Goal: Information Seeking & Learning: Learn about a topic

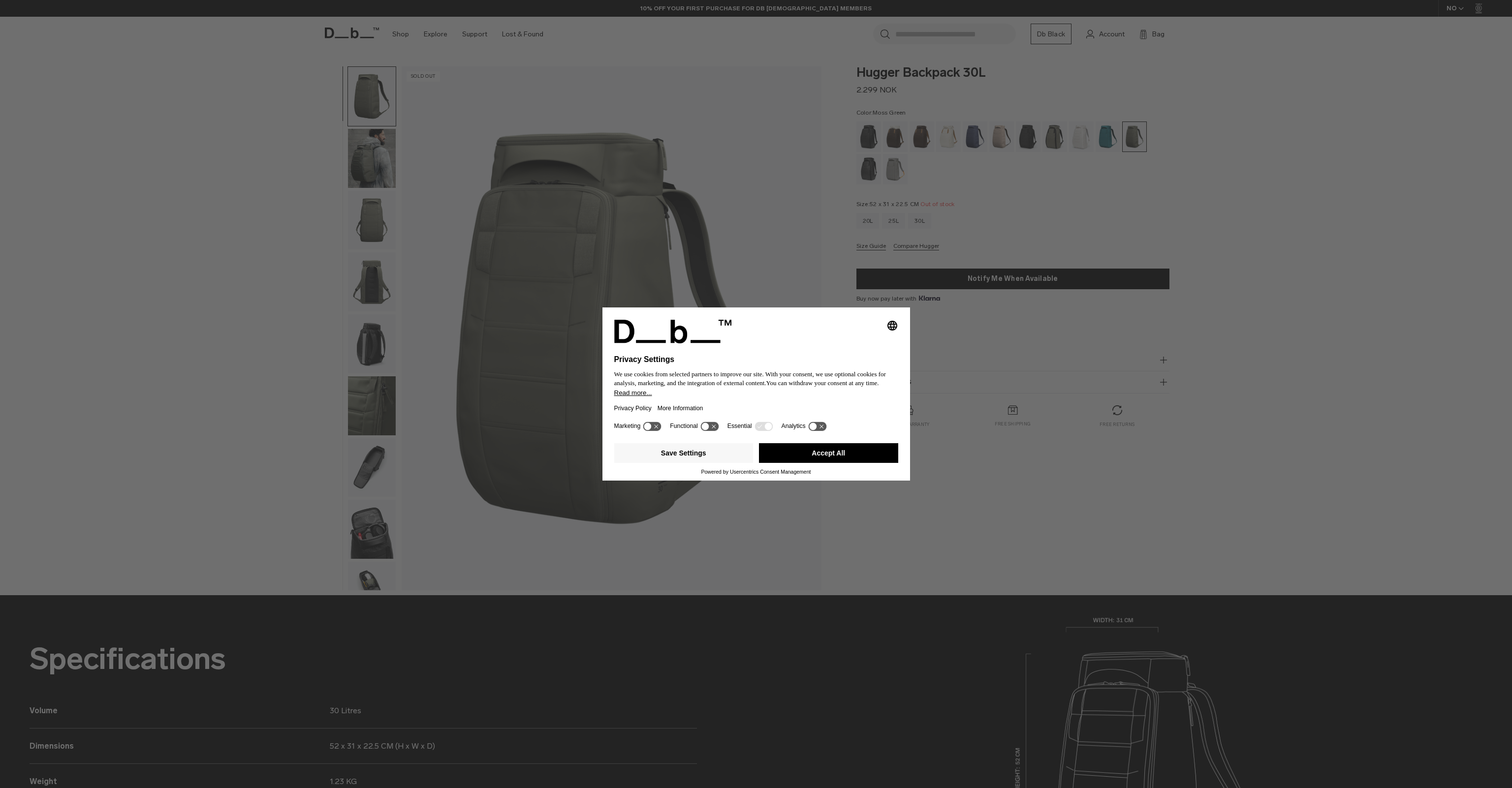
click at [770, 455] on button "Accept All" at bounding box center [828, 454] width 139 height 20
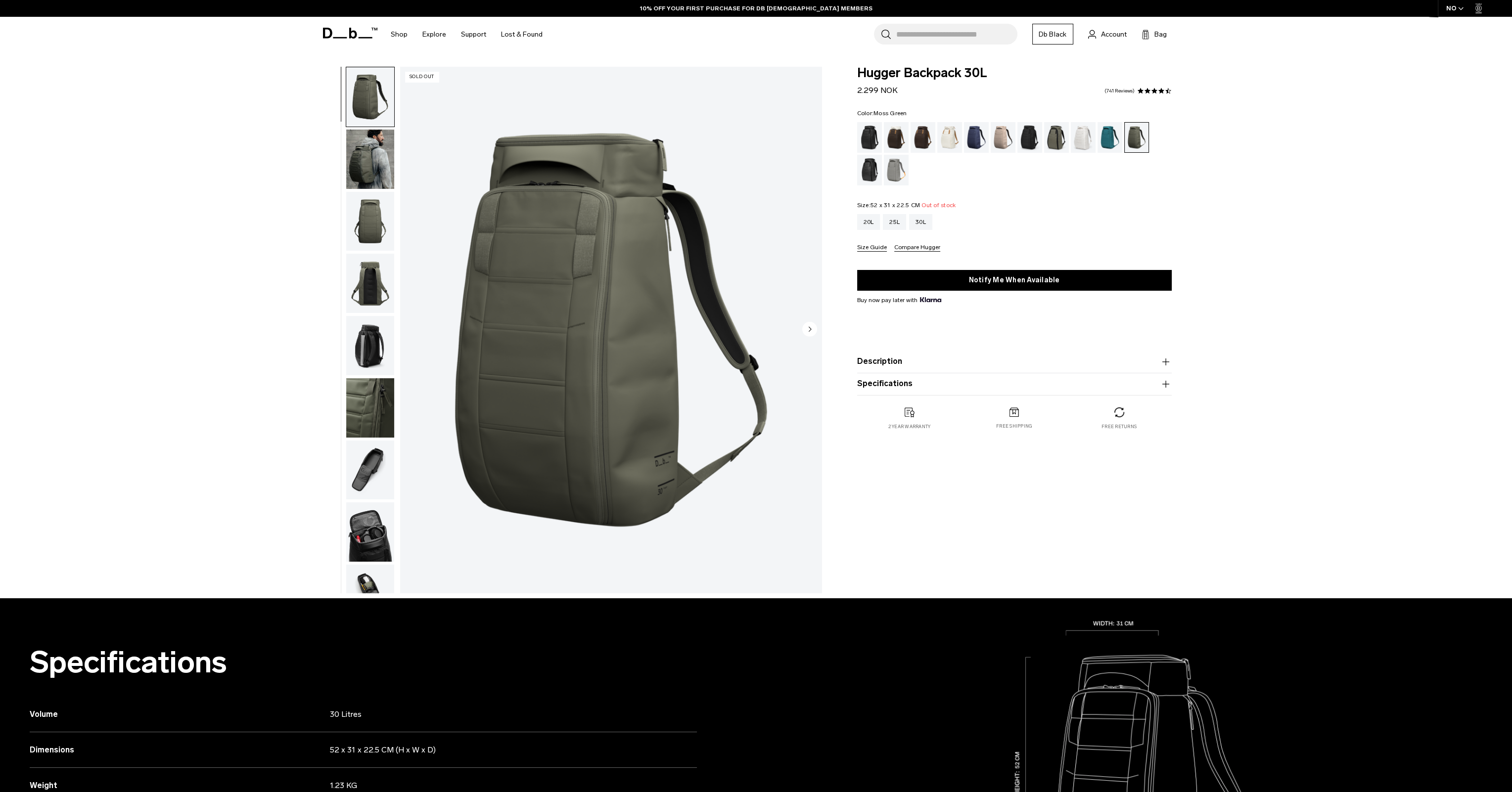
click at [388, 160] on img "button" at bounding box center [370, 159] width 48 height 60
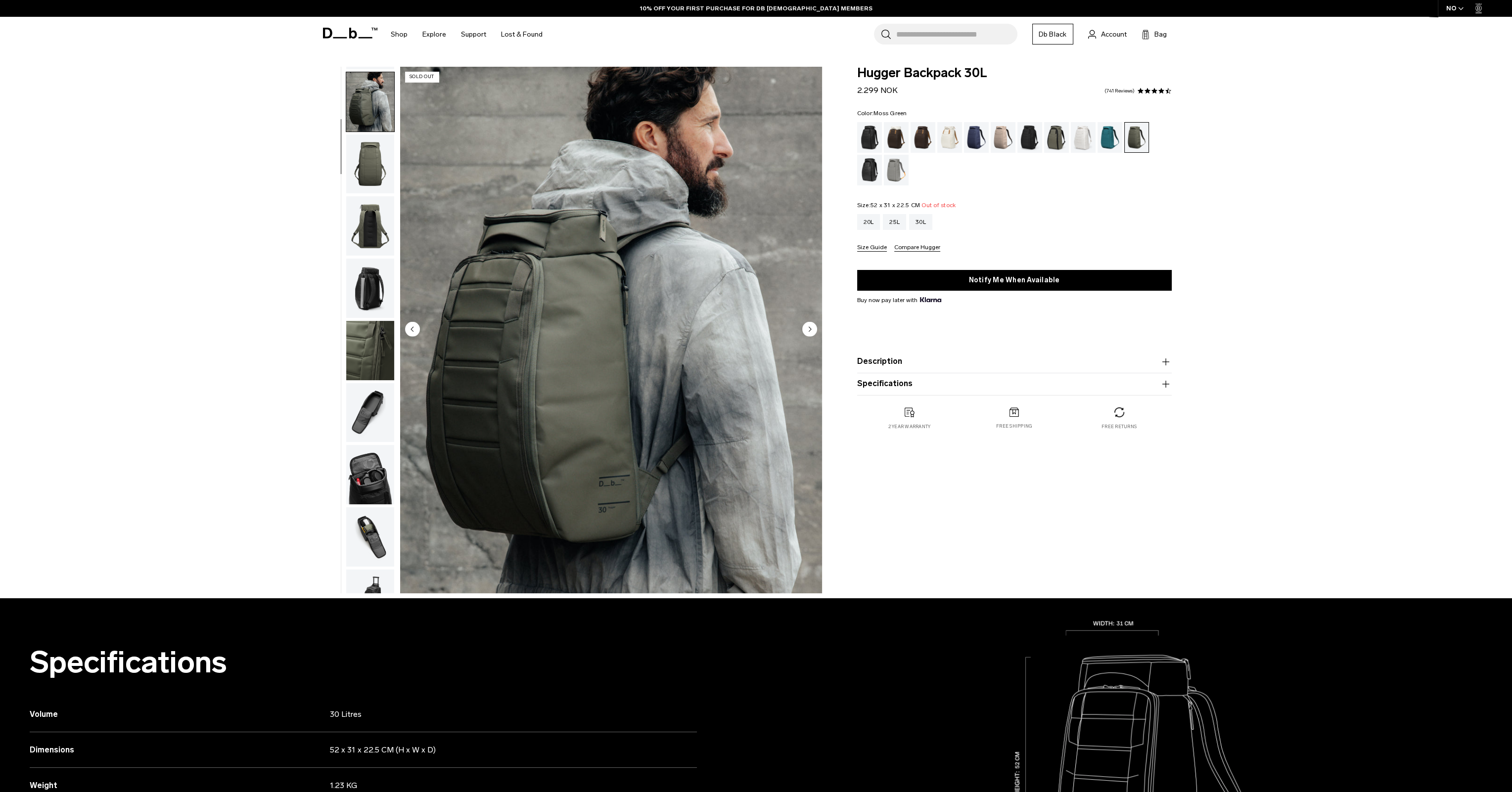
scroll to position [63, 0]
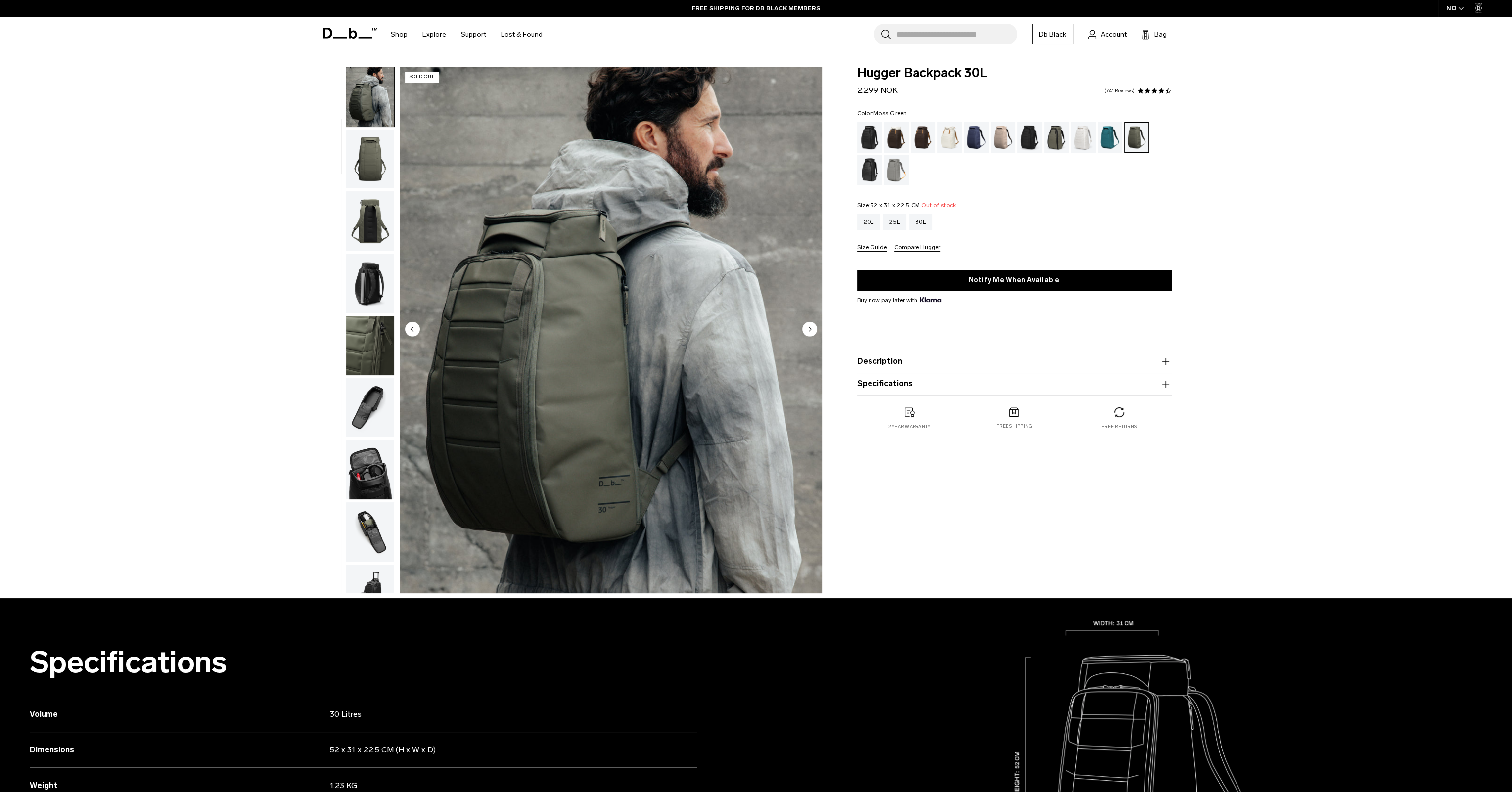
click at [807, 328] on circle "Next slide" at bounding box center [809, 328] width 15 height 15
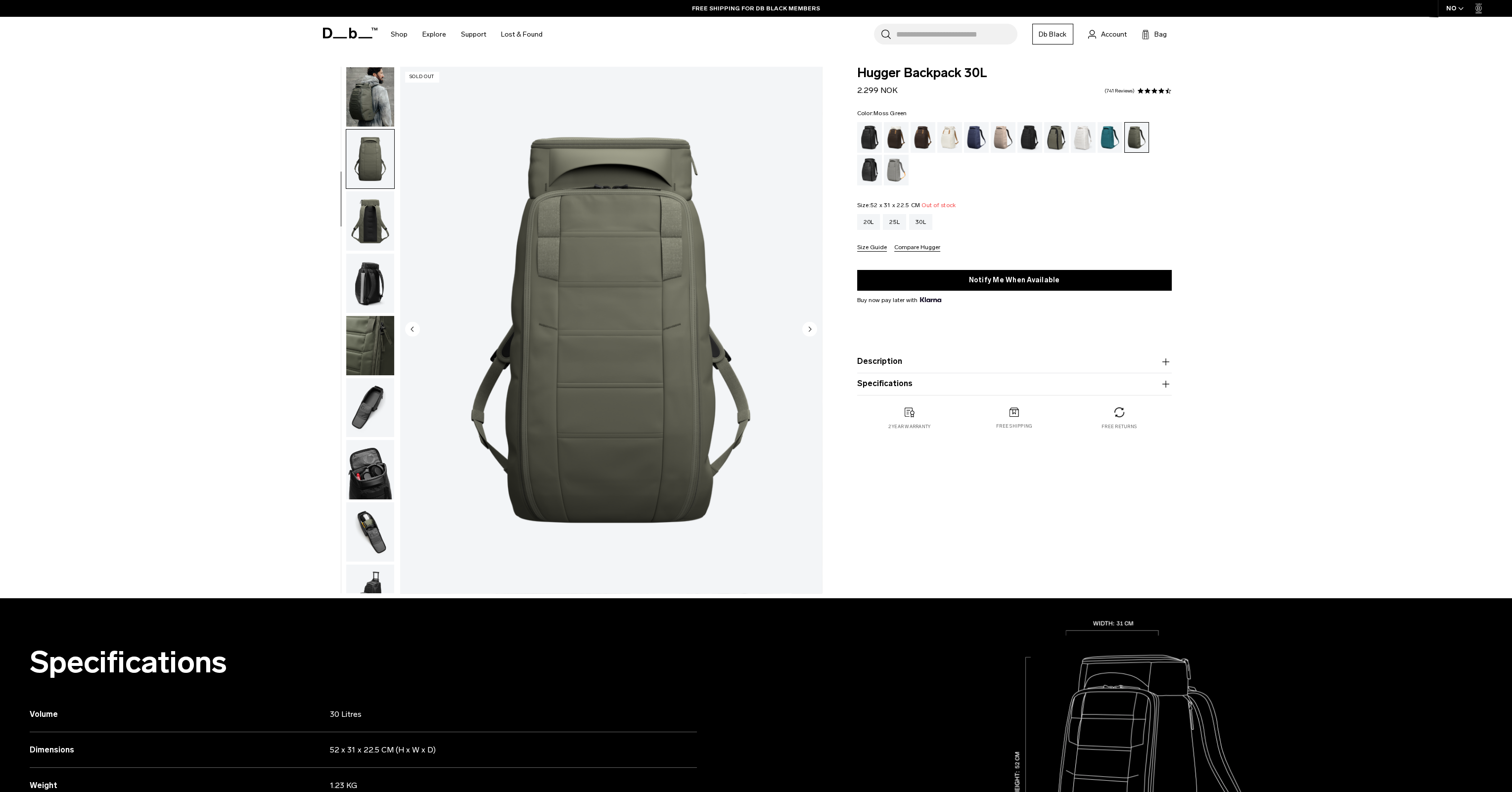
scroll to position [94, 0]
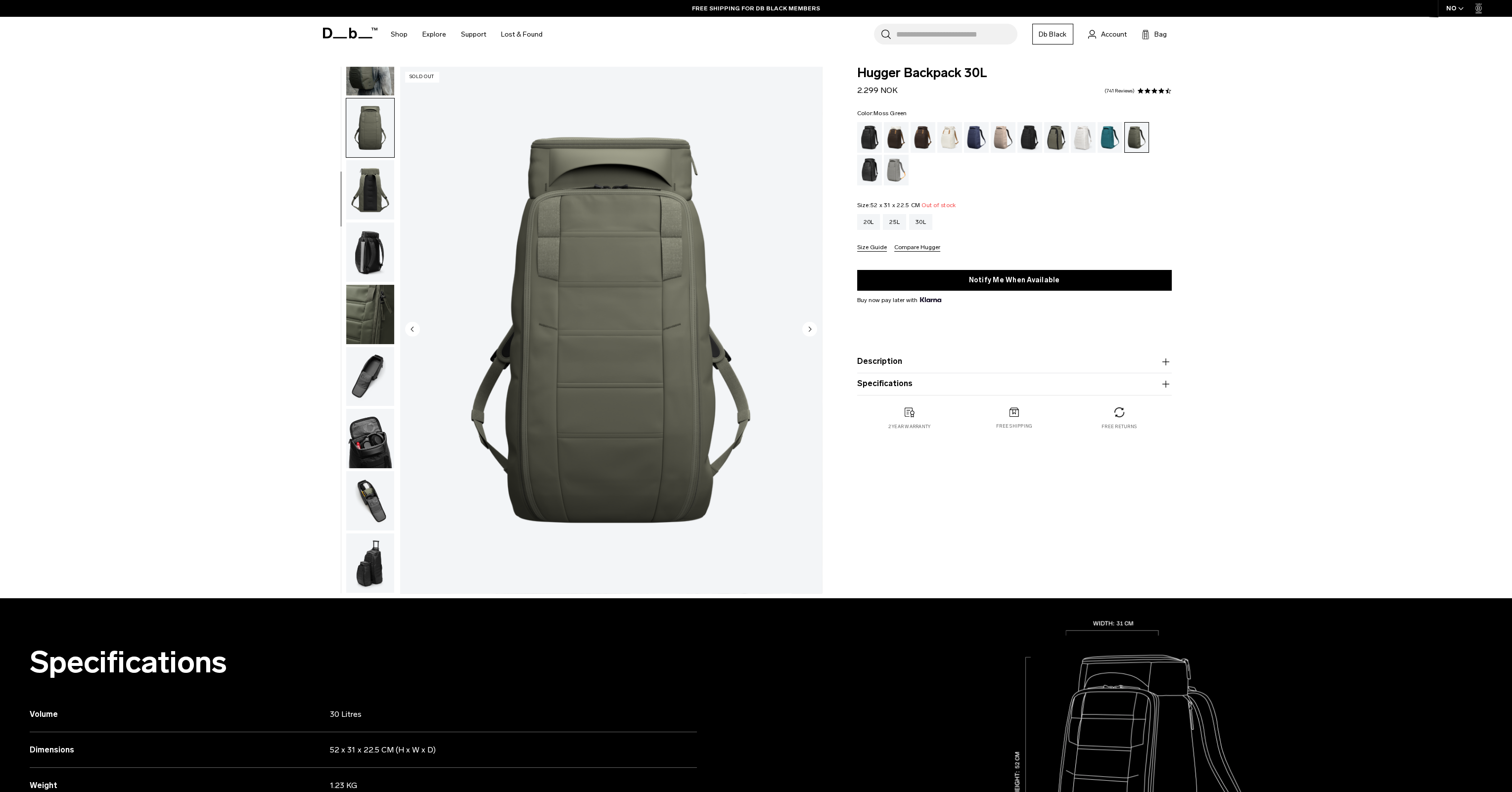
click at [807, 328] on circle "Next slide" at bounding box center [809, 328] width 15 height 15
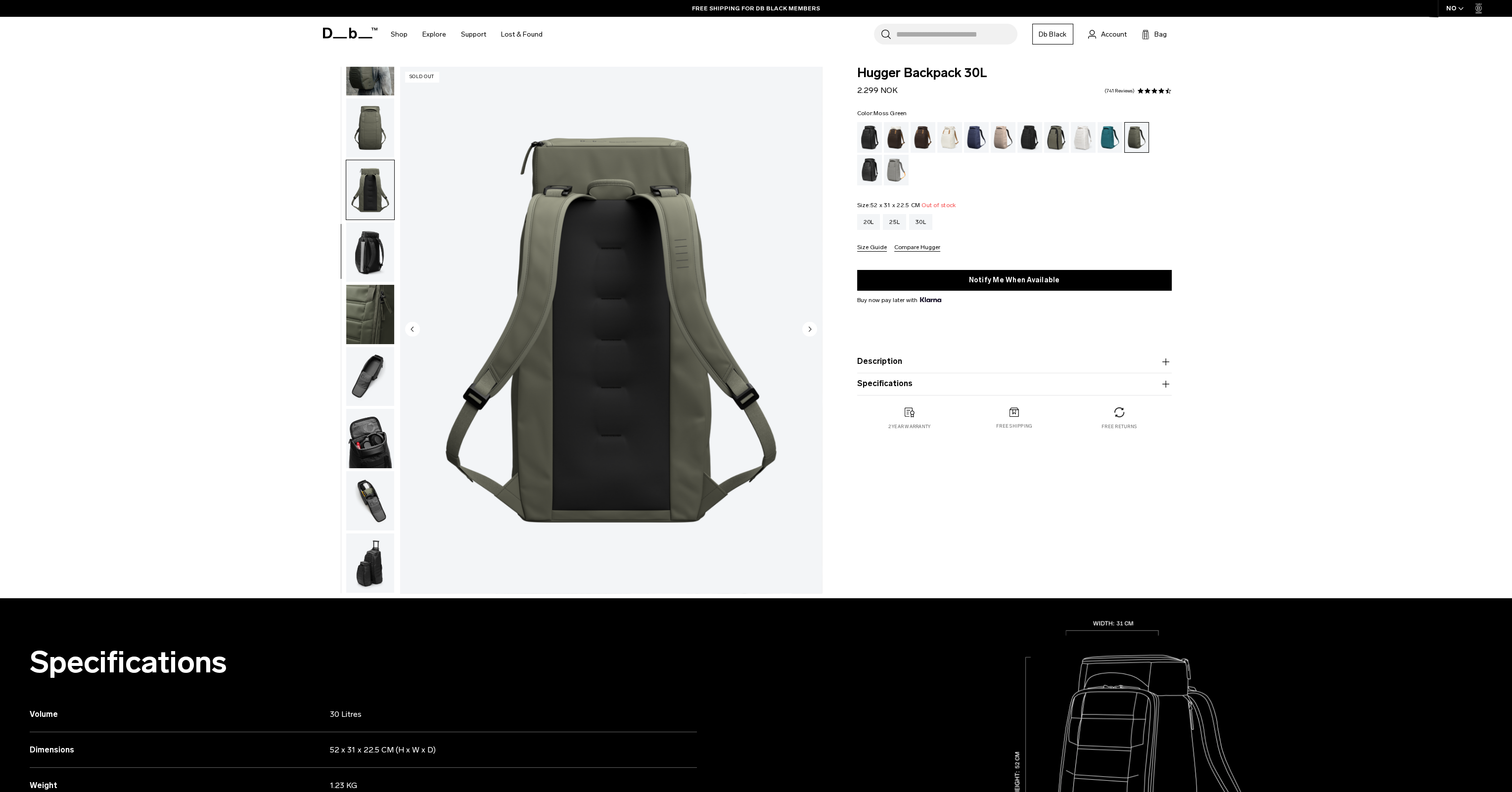
click at [807, 328] on circle "Next slide" at bounding box center [809, 328] width 15 height 15
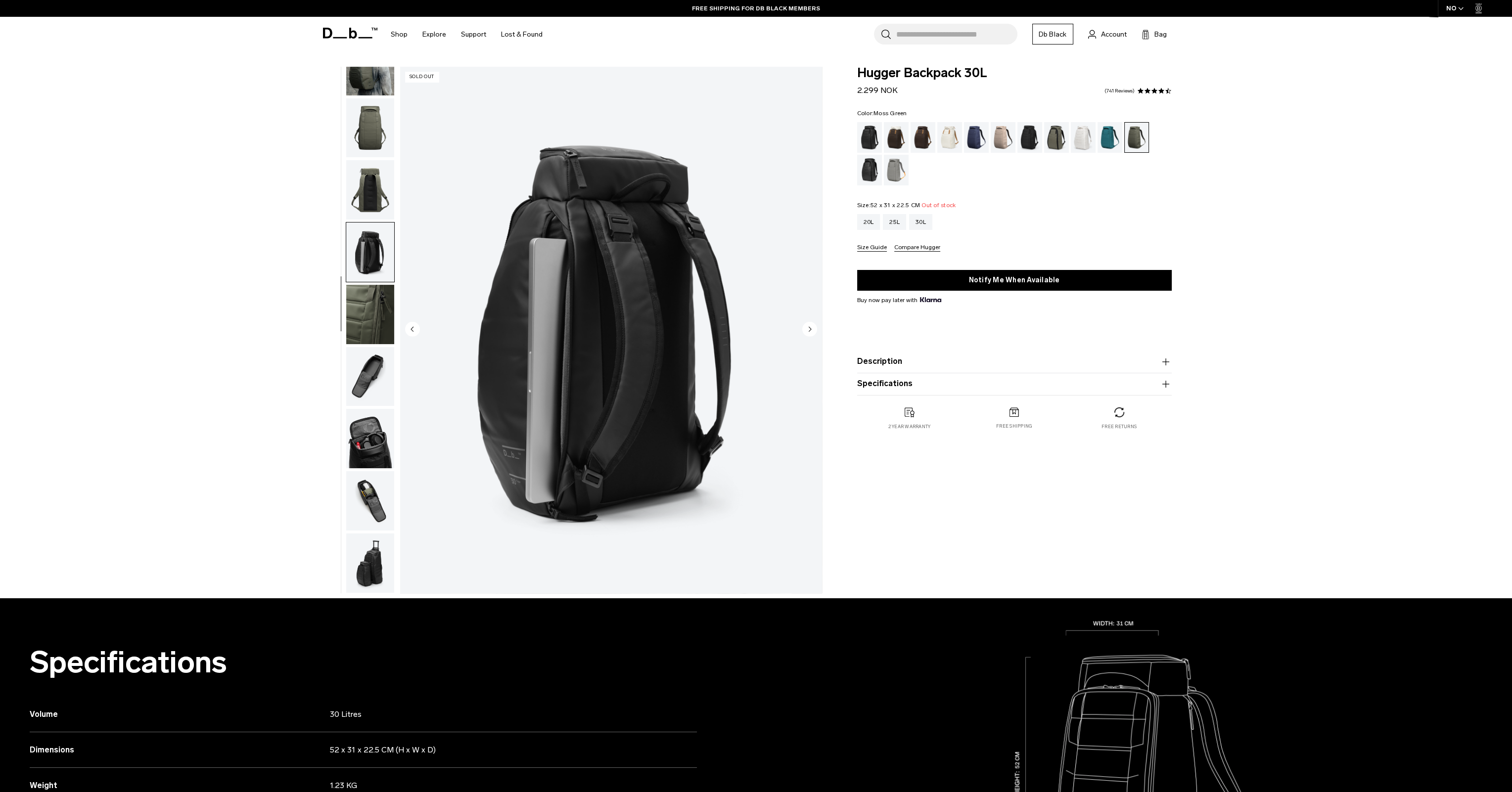
click at [807, 328] on circle "Next slide" at bounding box center [809, 328] width 15 height 15
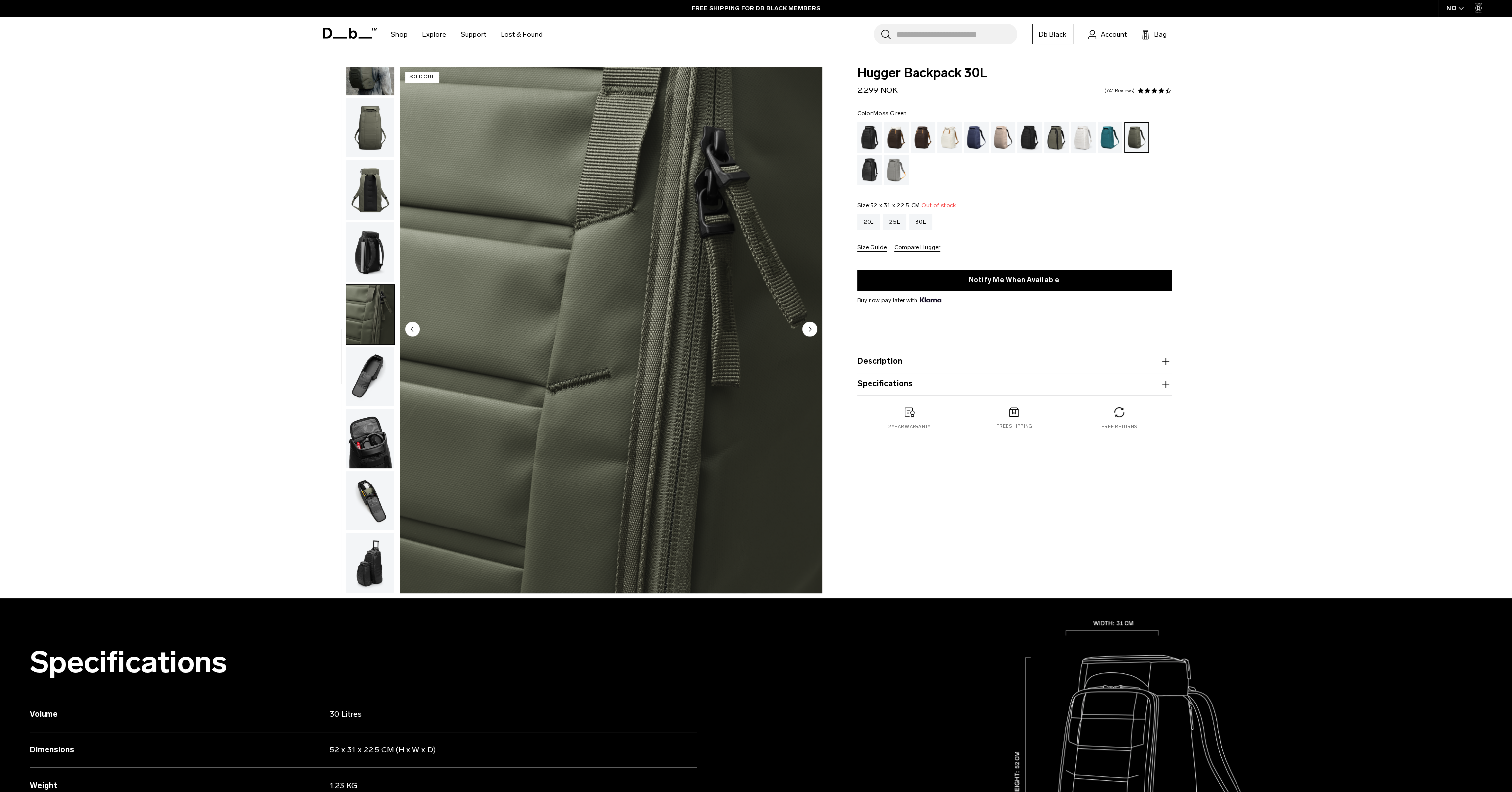
click at [807, 328] on circle "Next slide" at bounding box center [809, 328] width 15 height 15
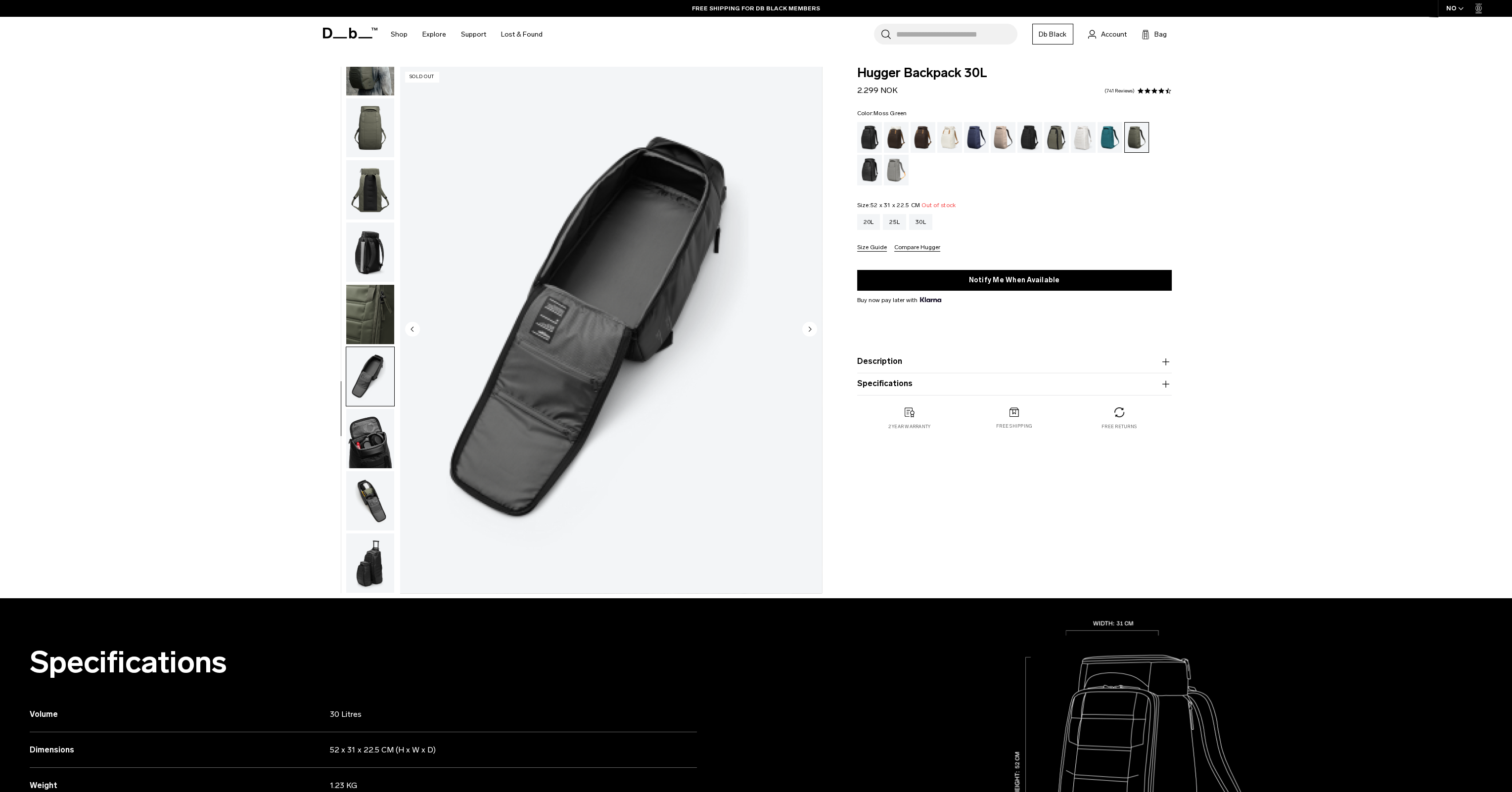
click at [807, 328] on circle "Next slide" at bounding box center [809, 328] width 15 height 15
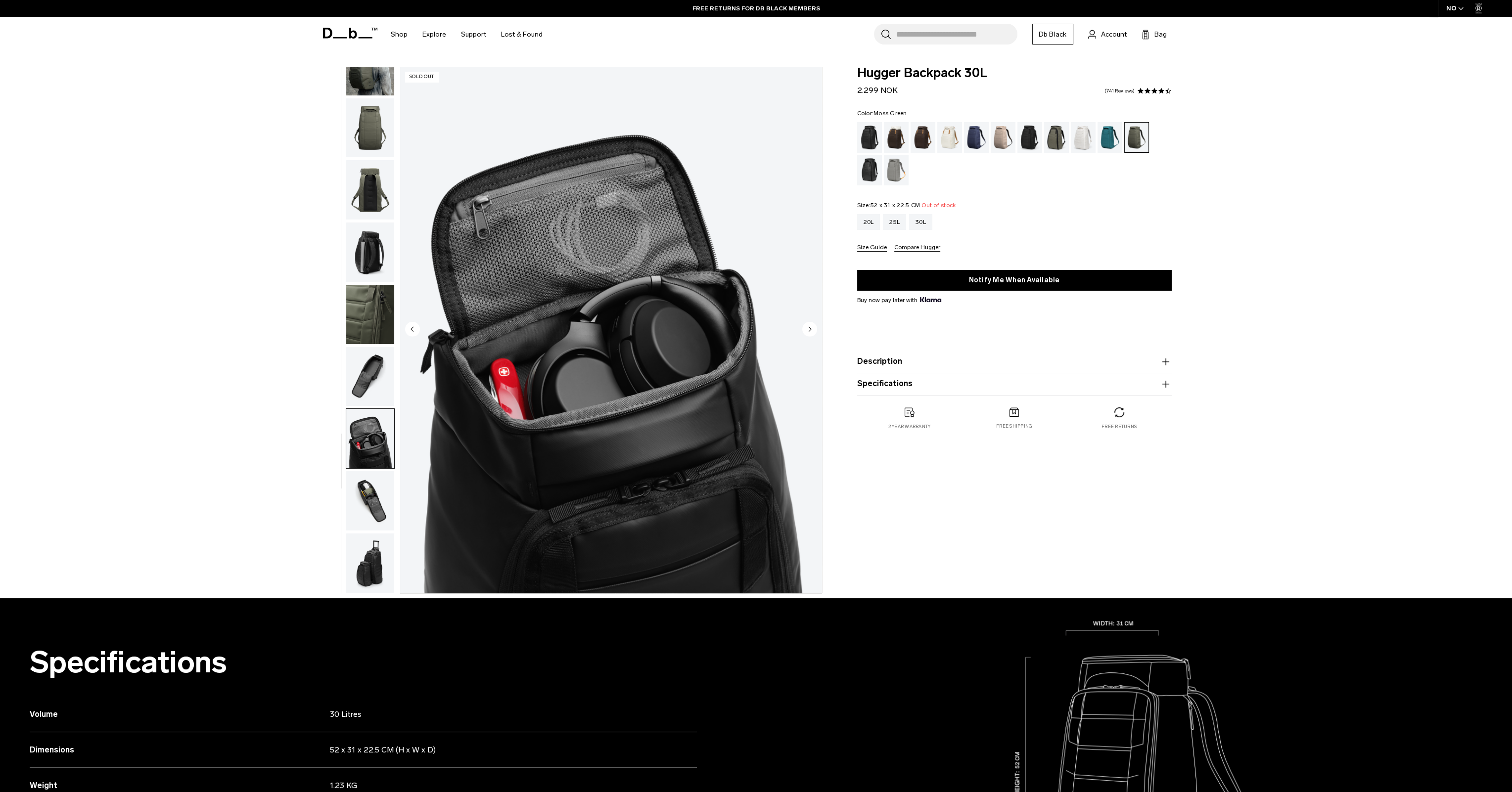
click at [807, 328] on circle "Next slide" at bounding box center [809, 328] width 15 height 15
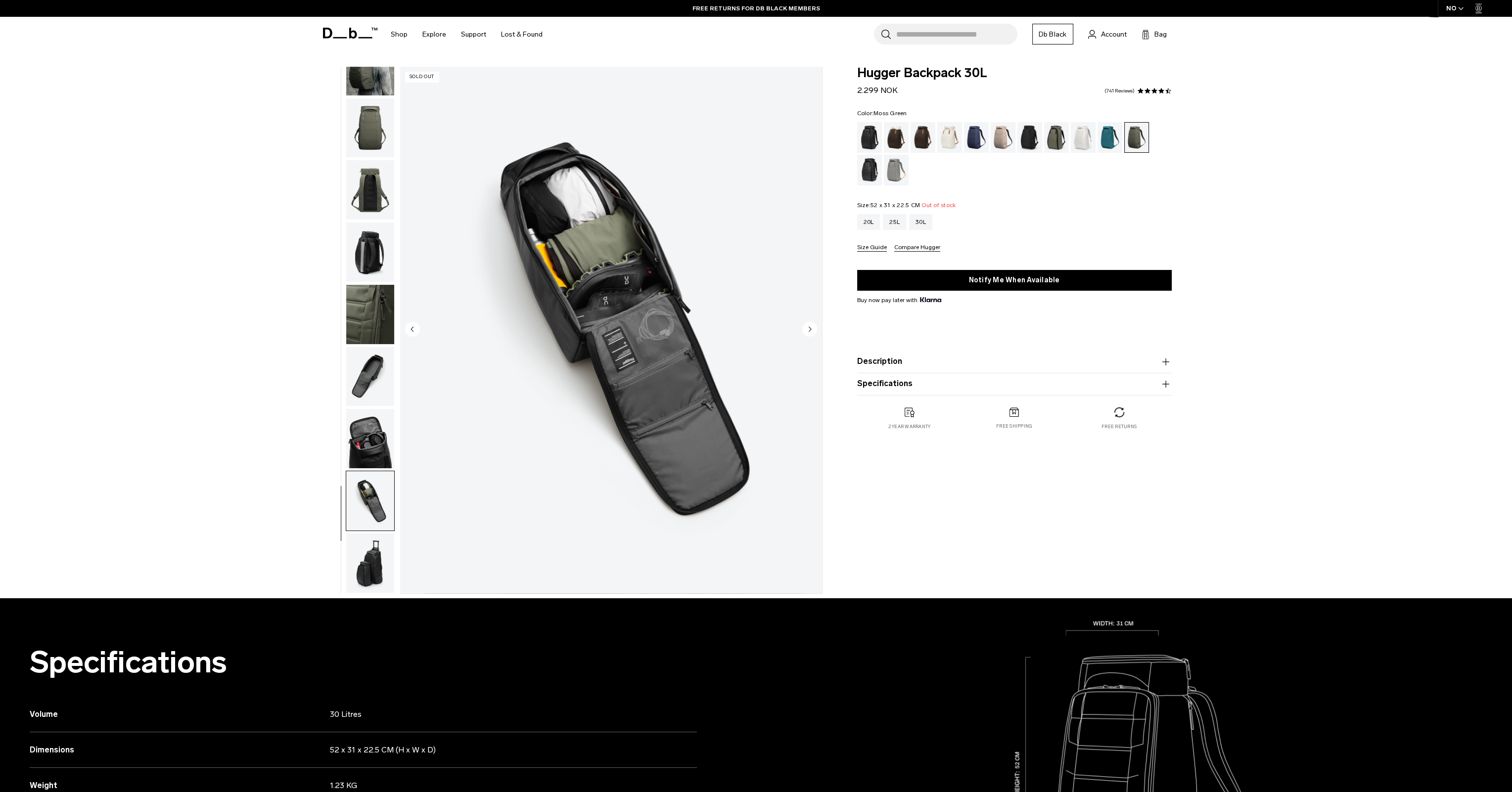
click at [807, 328] on circle "Next slide" at bounding box center [809, 328] width 15 height 15
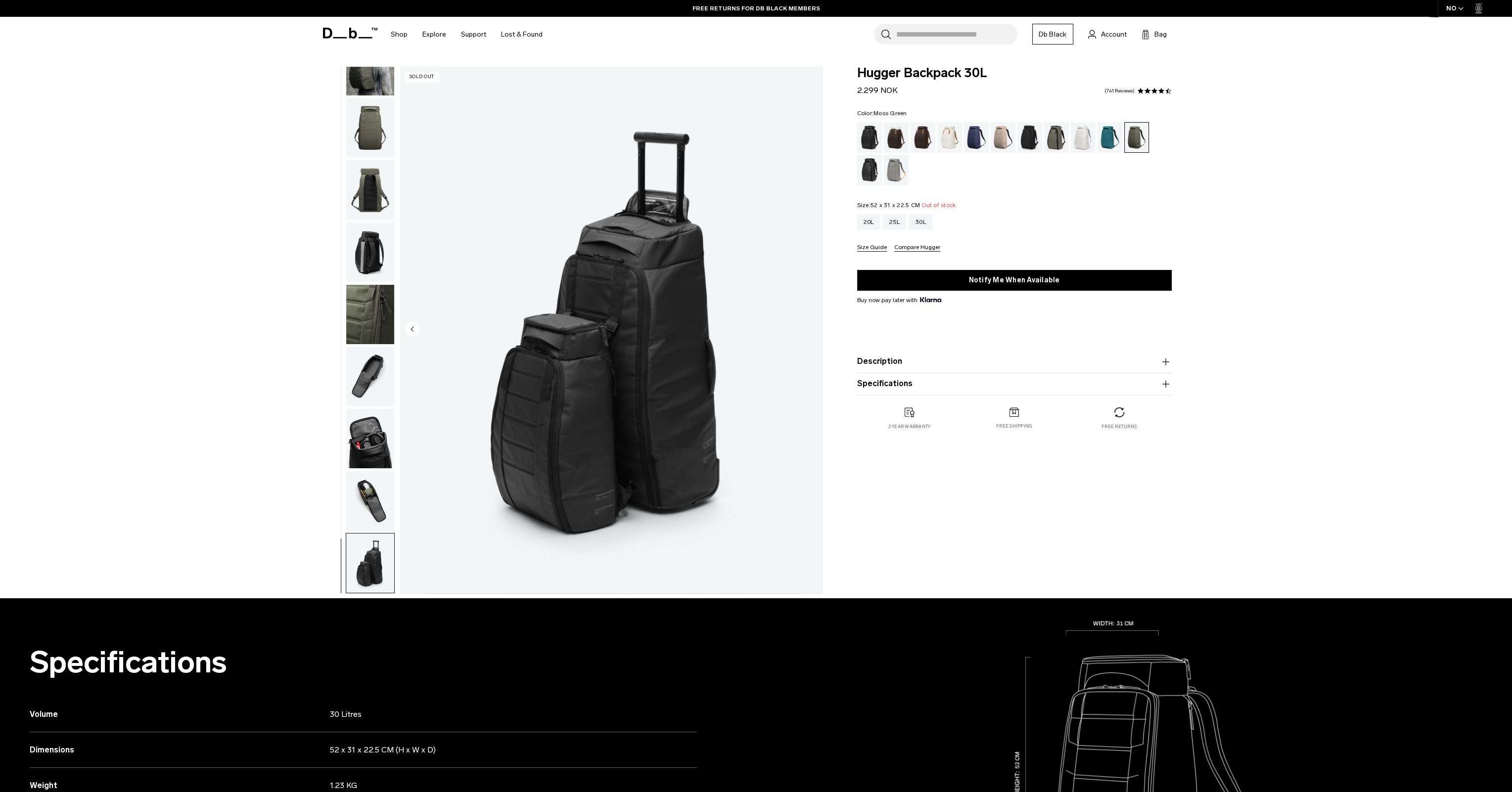
click at [807, 328] on img "10 / 10" at bounding box center [611, 330] width 422 height 527
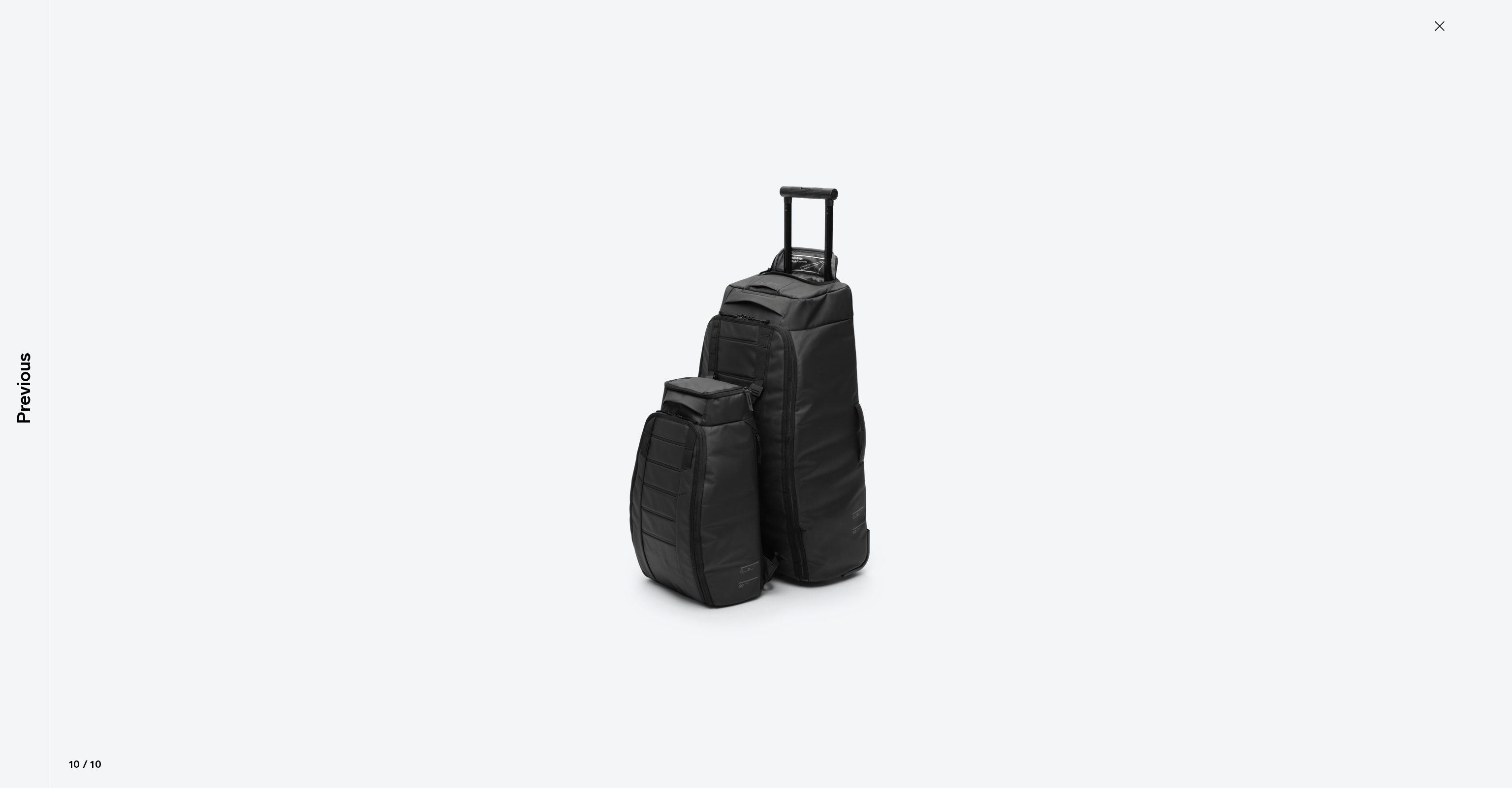
click at [803, 327] on img at bounding box center [756, 394] width 443 height 788
click at [1437, 26] on icon at bounding box center [1439, 26] width 16 height 16
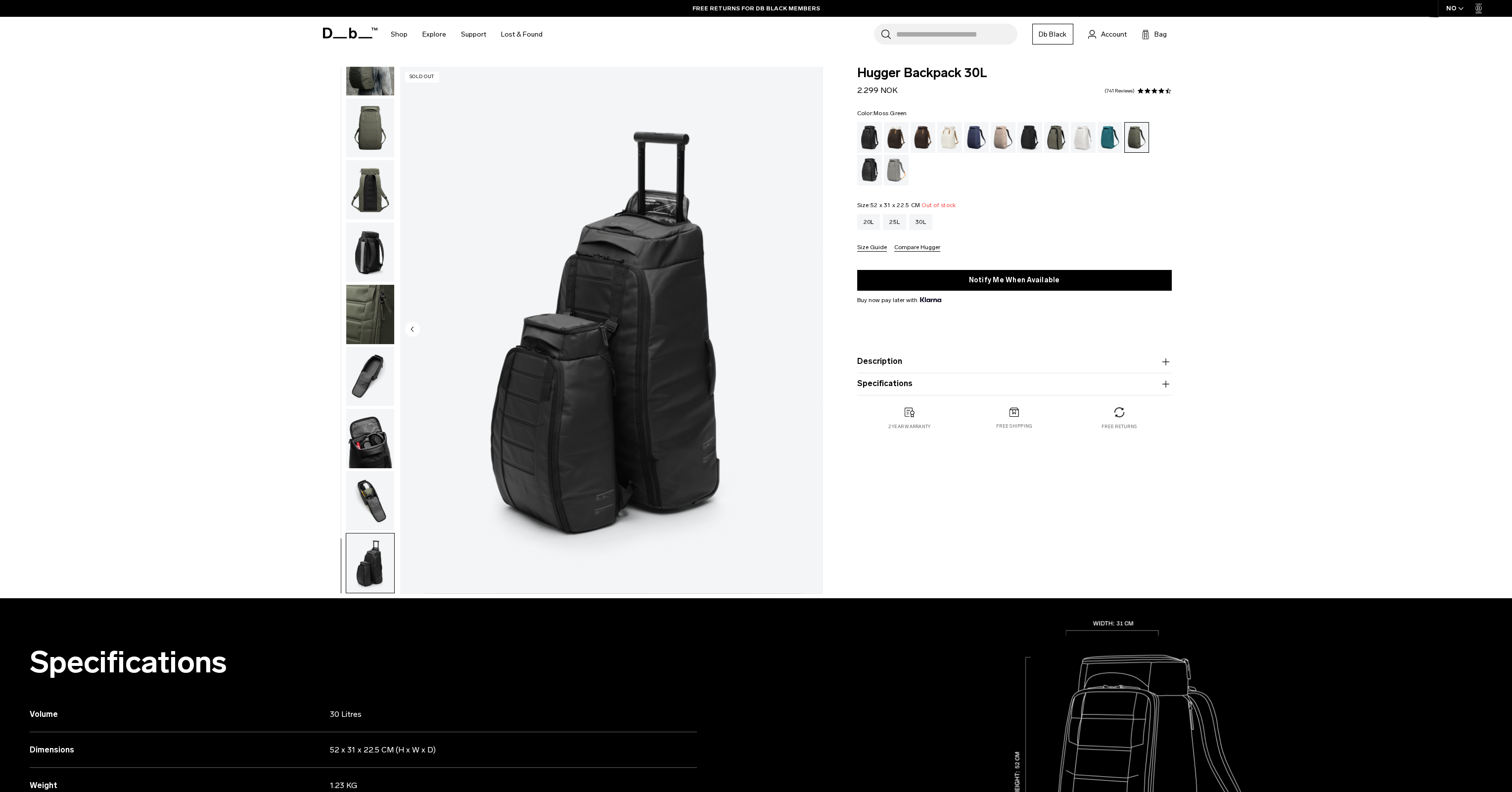
click at [375, 182] on img "button" at bounding box center [370, 190] width 48 height 60
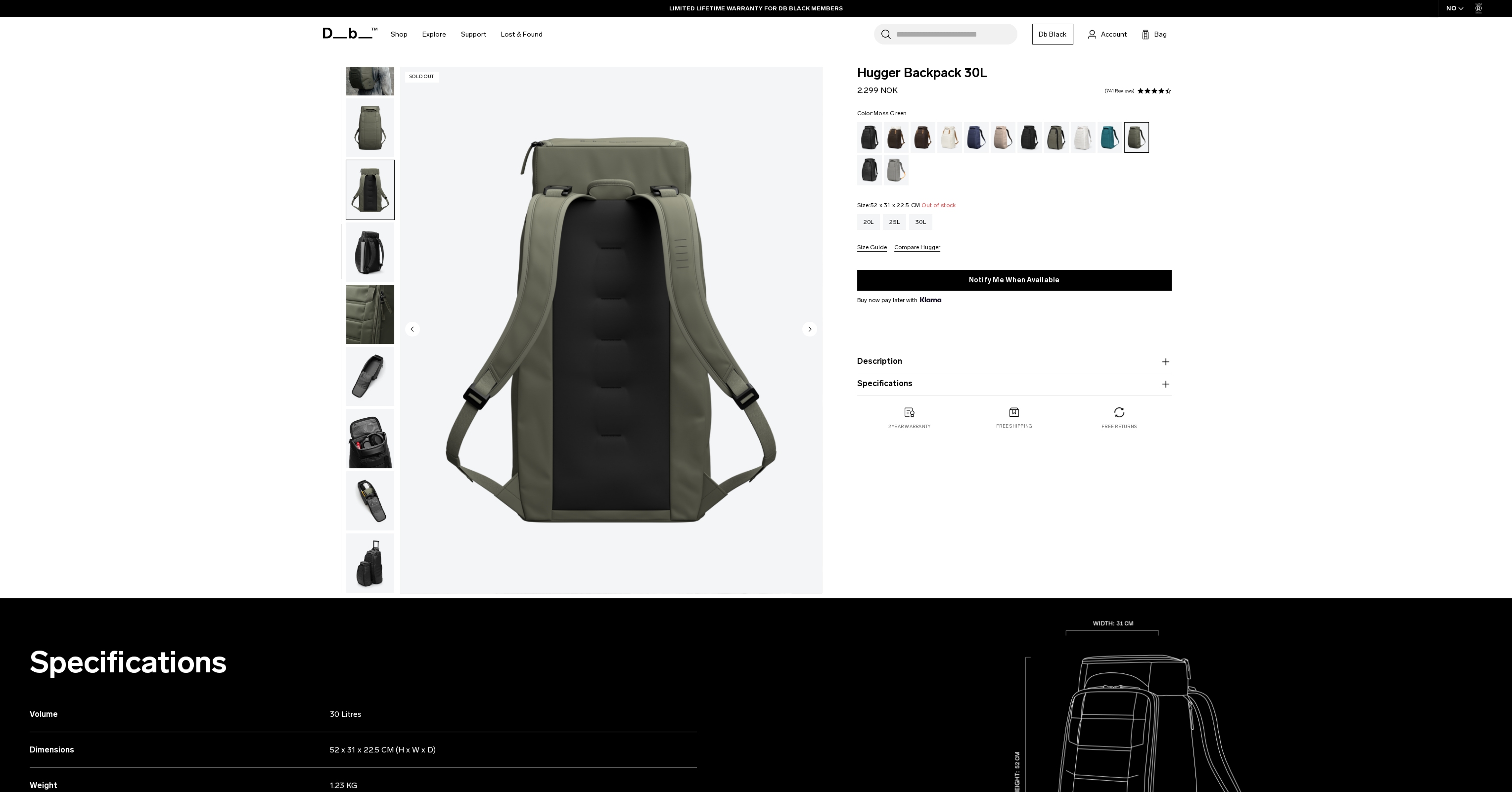
click at [386, 72] on img "button" at bounding box center [370, 65] width 48 height 60
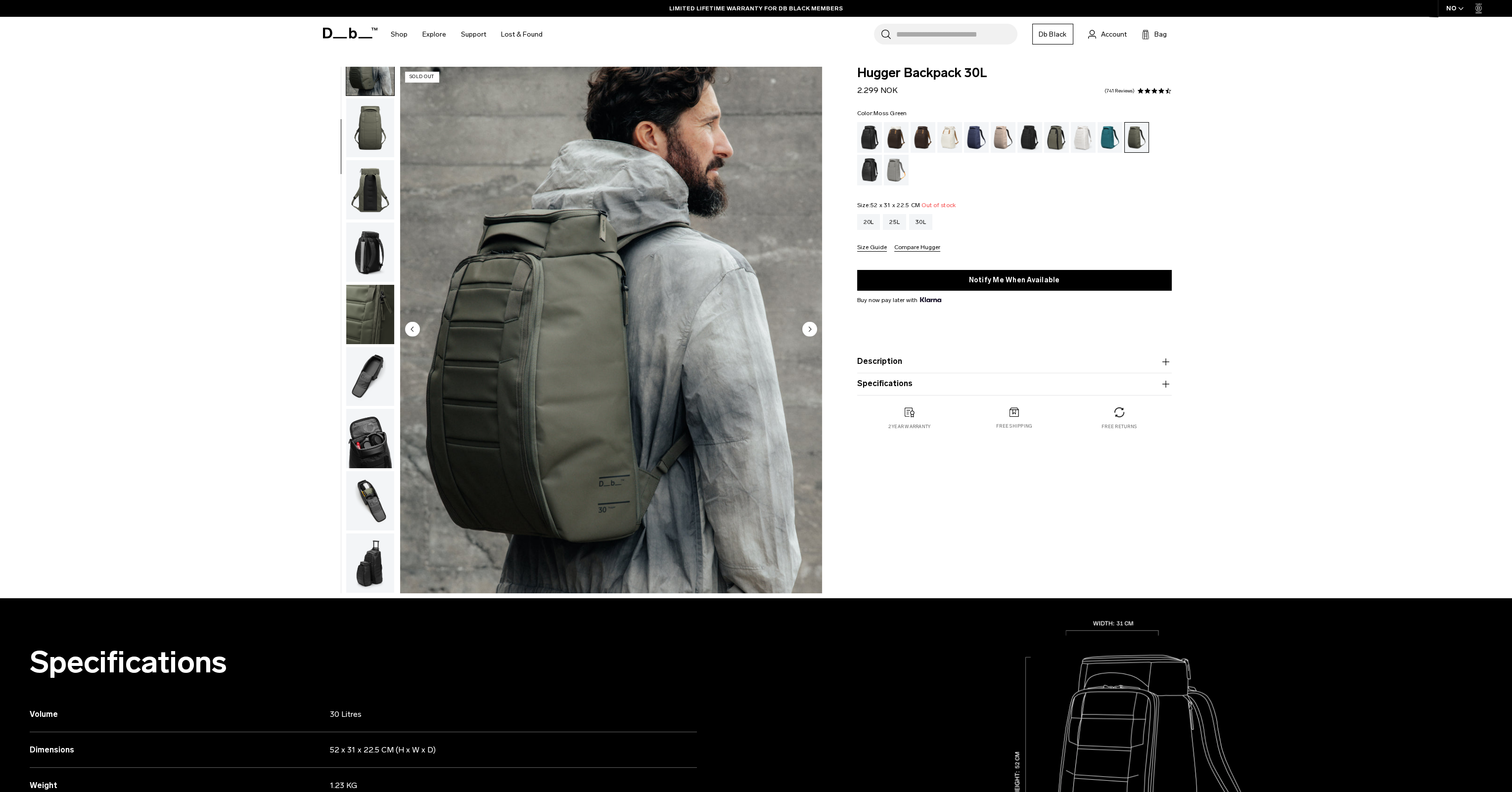
scroll to position [63, 0]
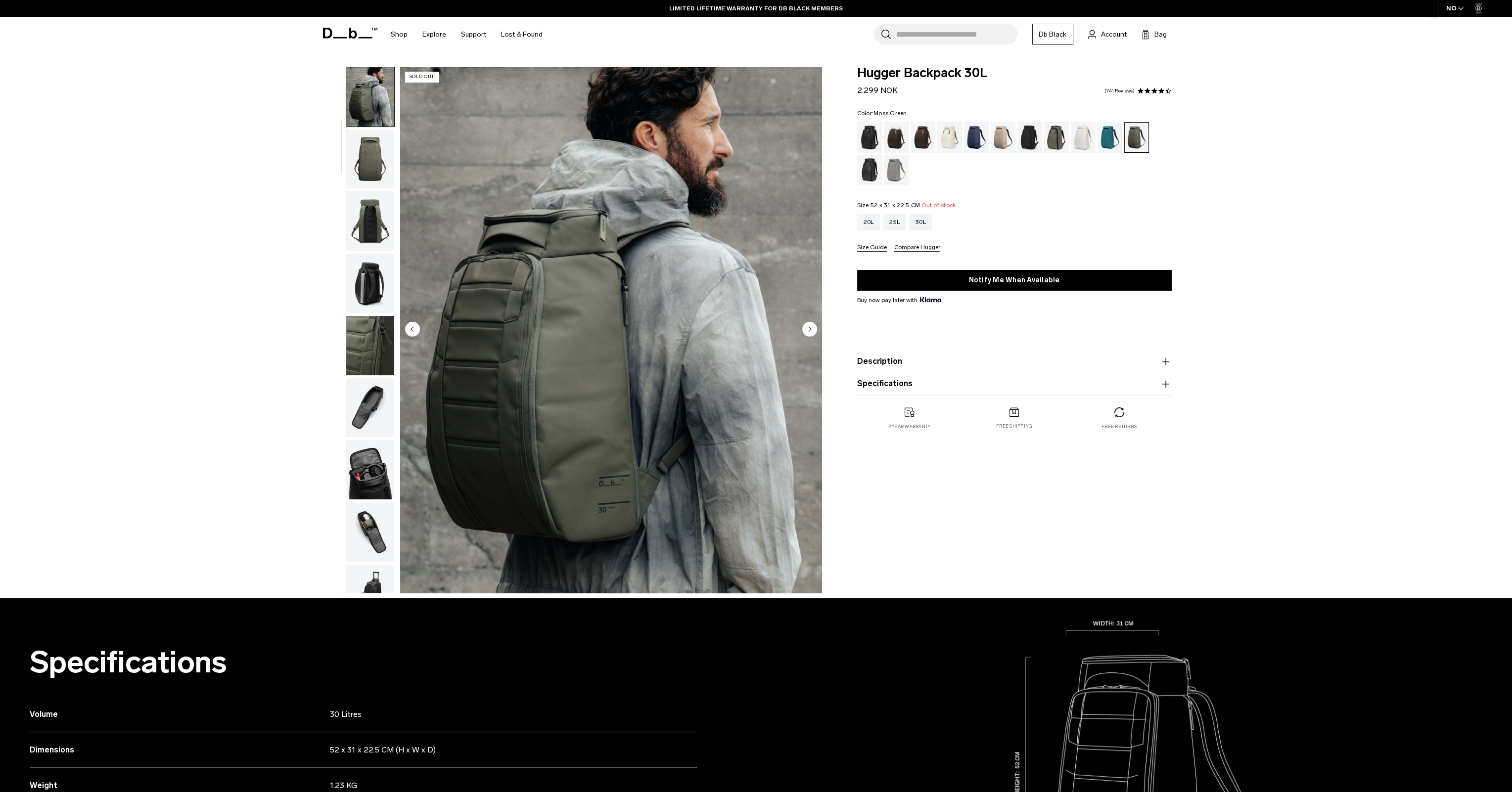
click at [378, 353] on img "button" at bounding box center [370, 346] width 48 height 60
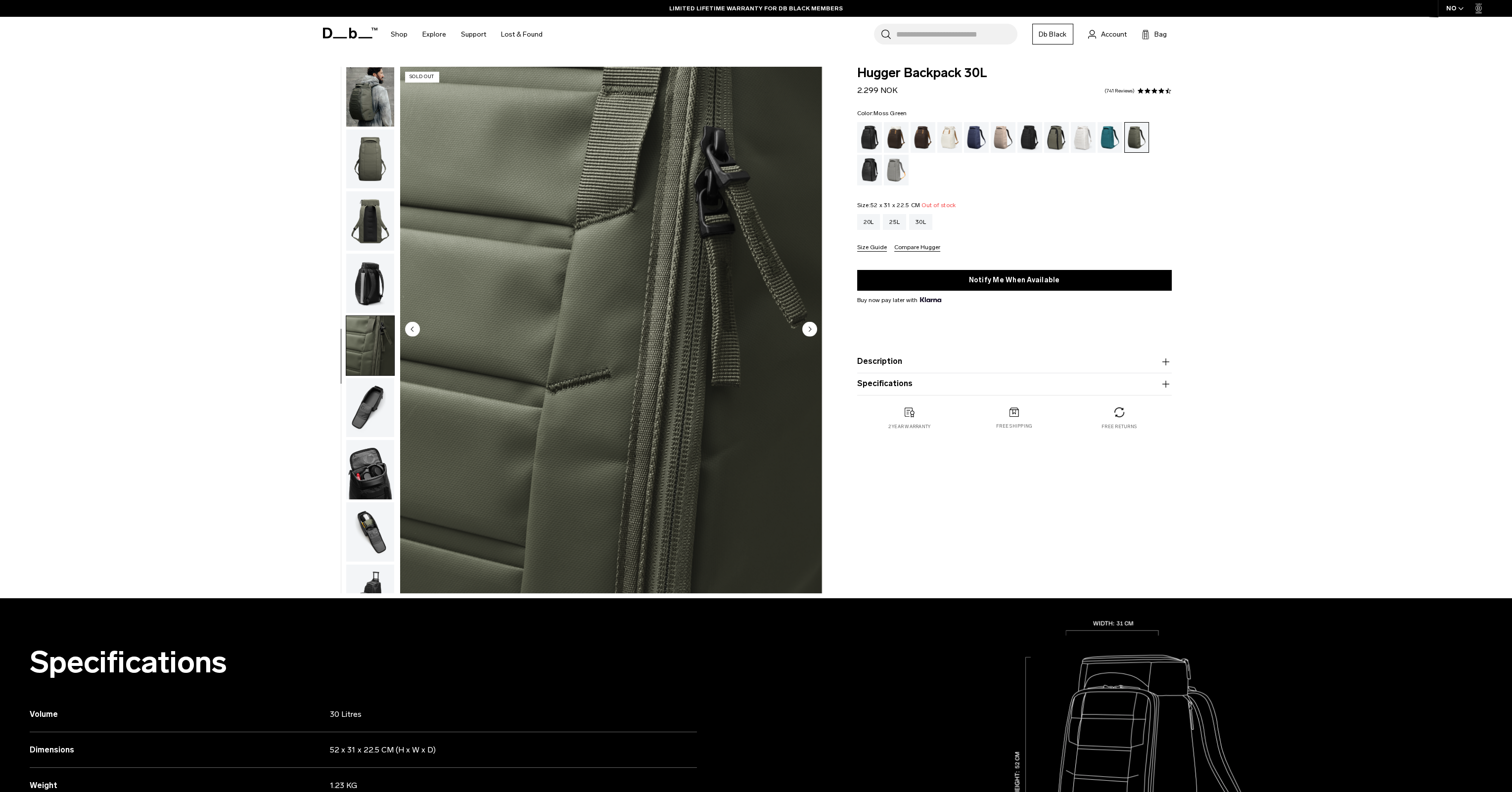
scroll to position [94, 0]
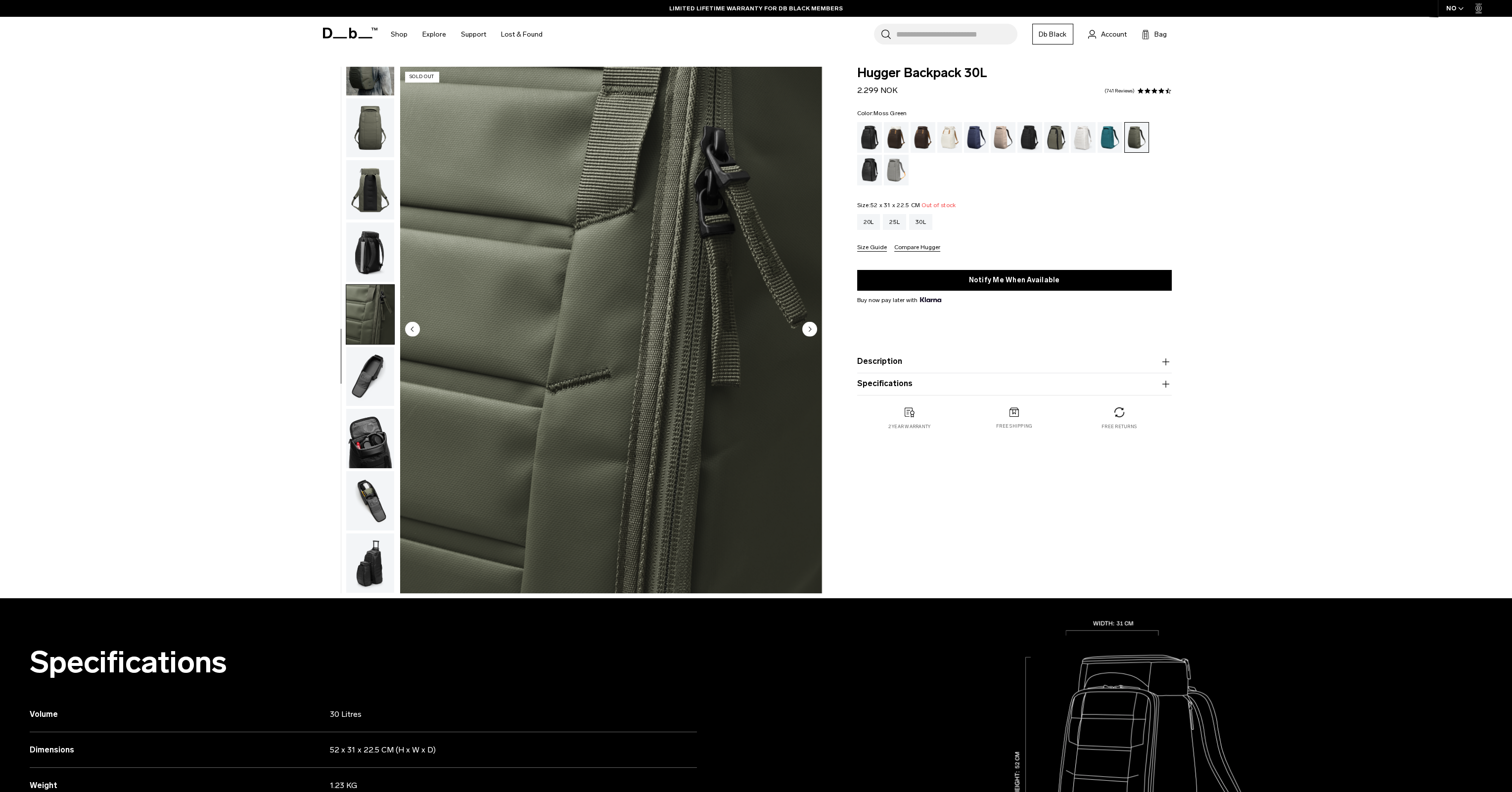
click at [364, 388] on img "button" at bounding box center [370, 377] width 48 height 60
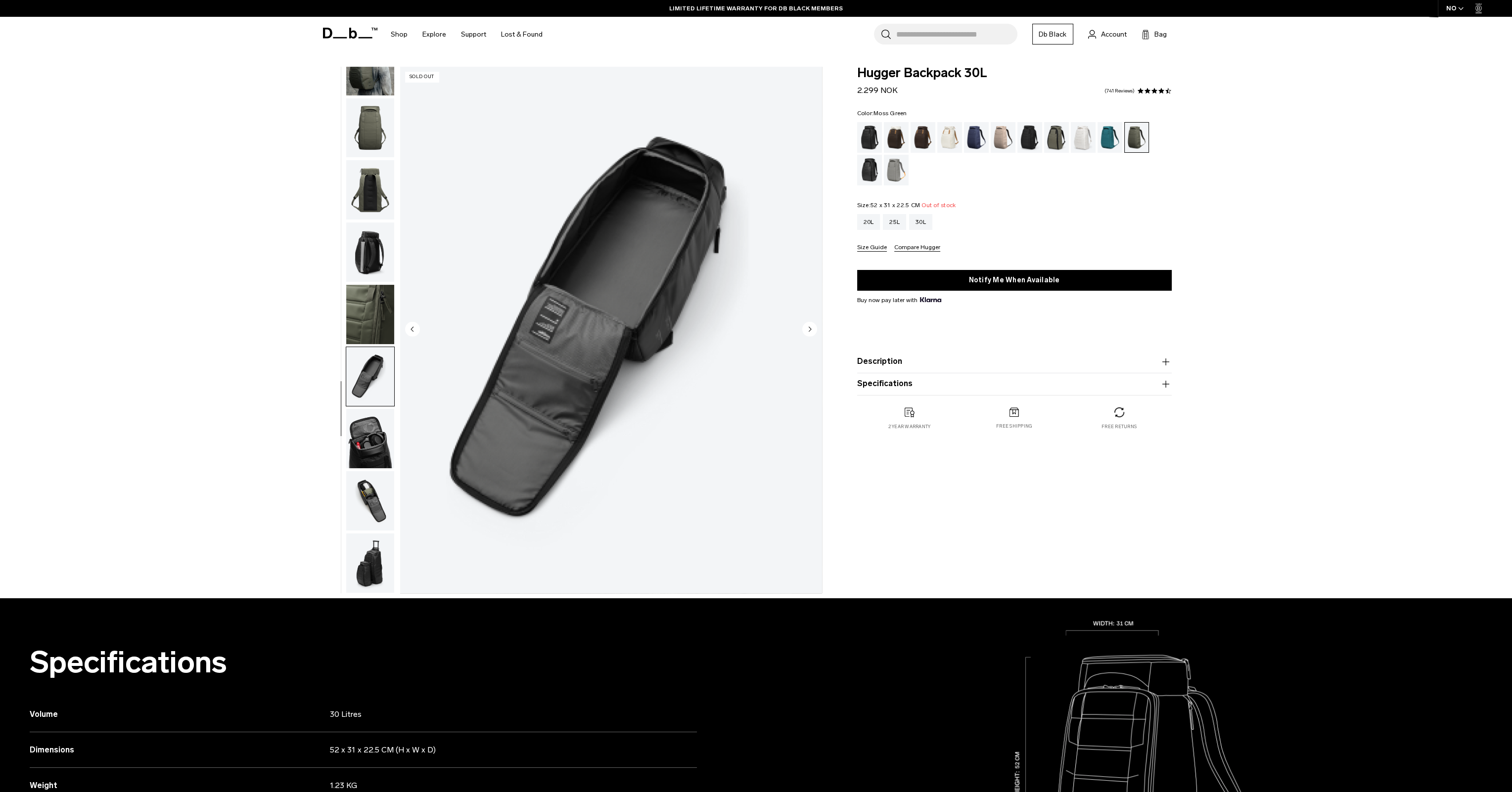
scroll to position [93, 0]
click at [356, 558] on img "button" at bounding box center [370, 563] width 48 height 60
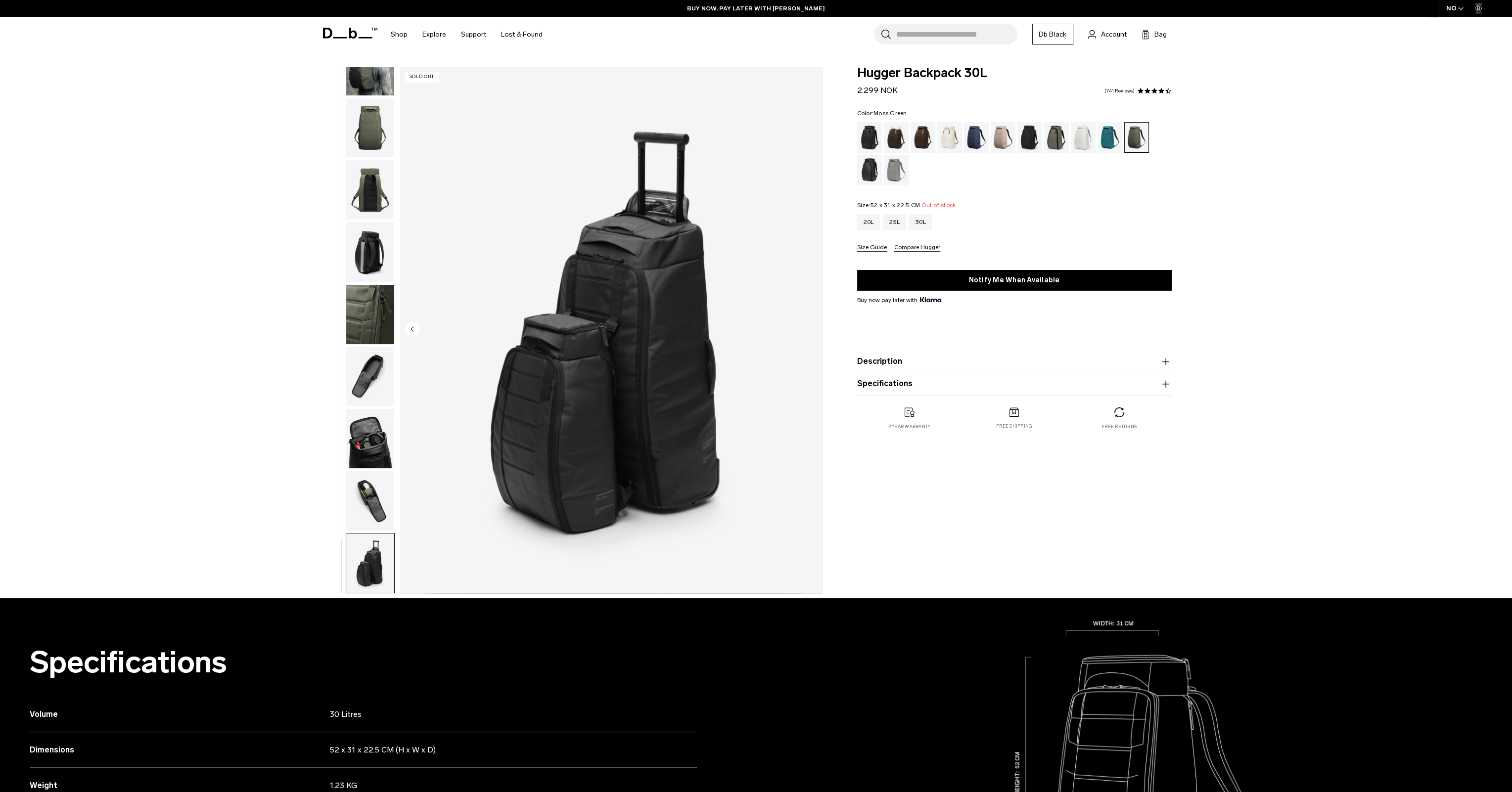
click at [363, 363] on img "button" at bounding box center [370, 377] width 48 height 60
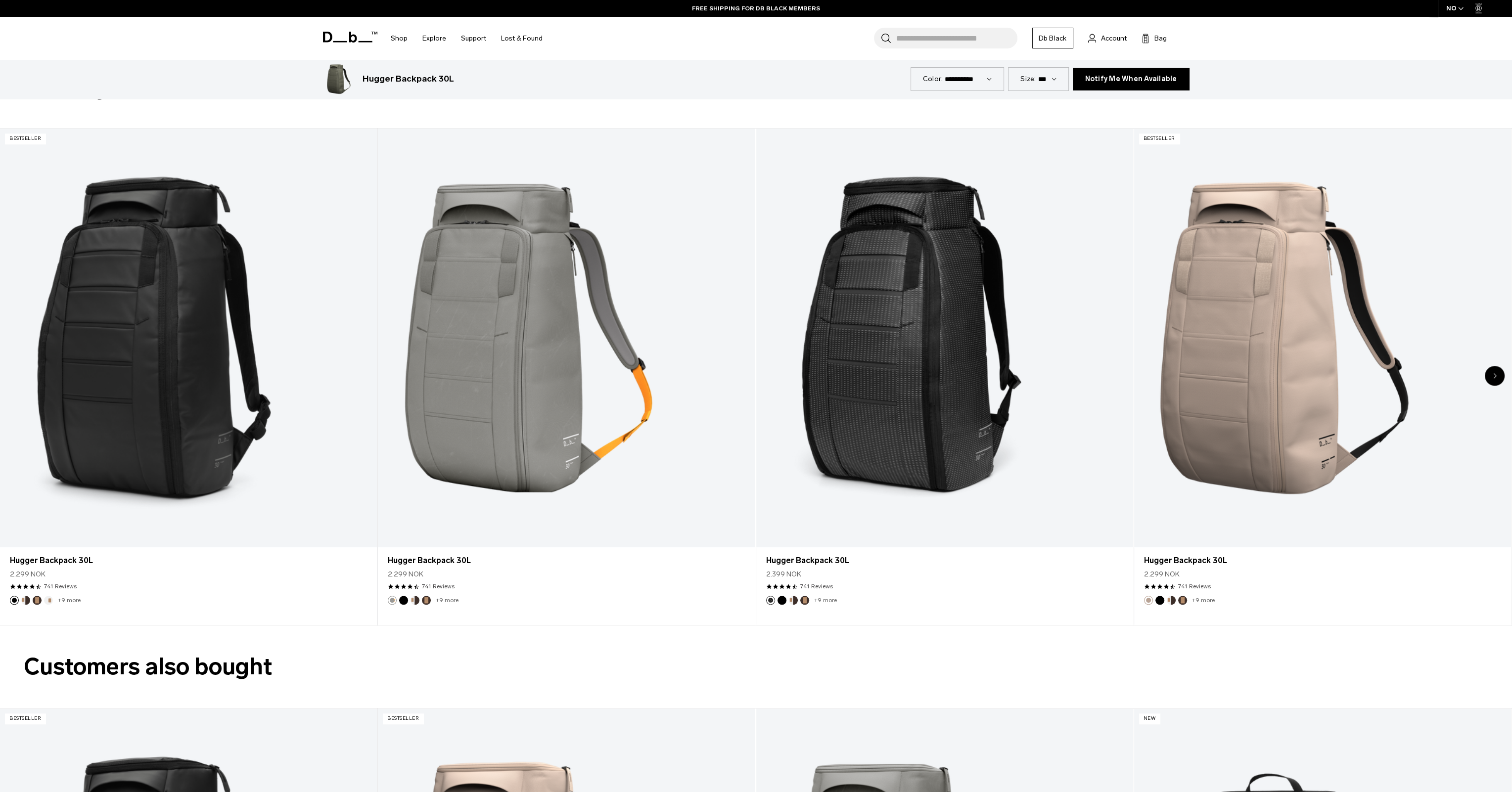
scroll to position [1879, 0]
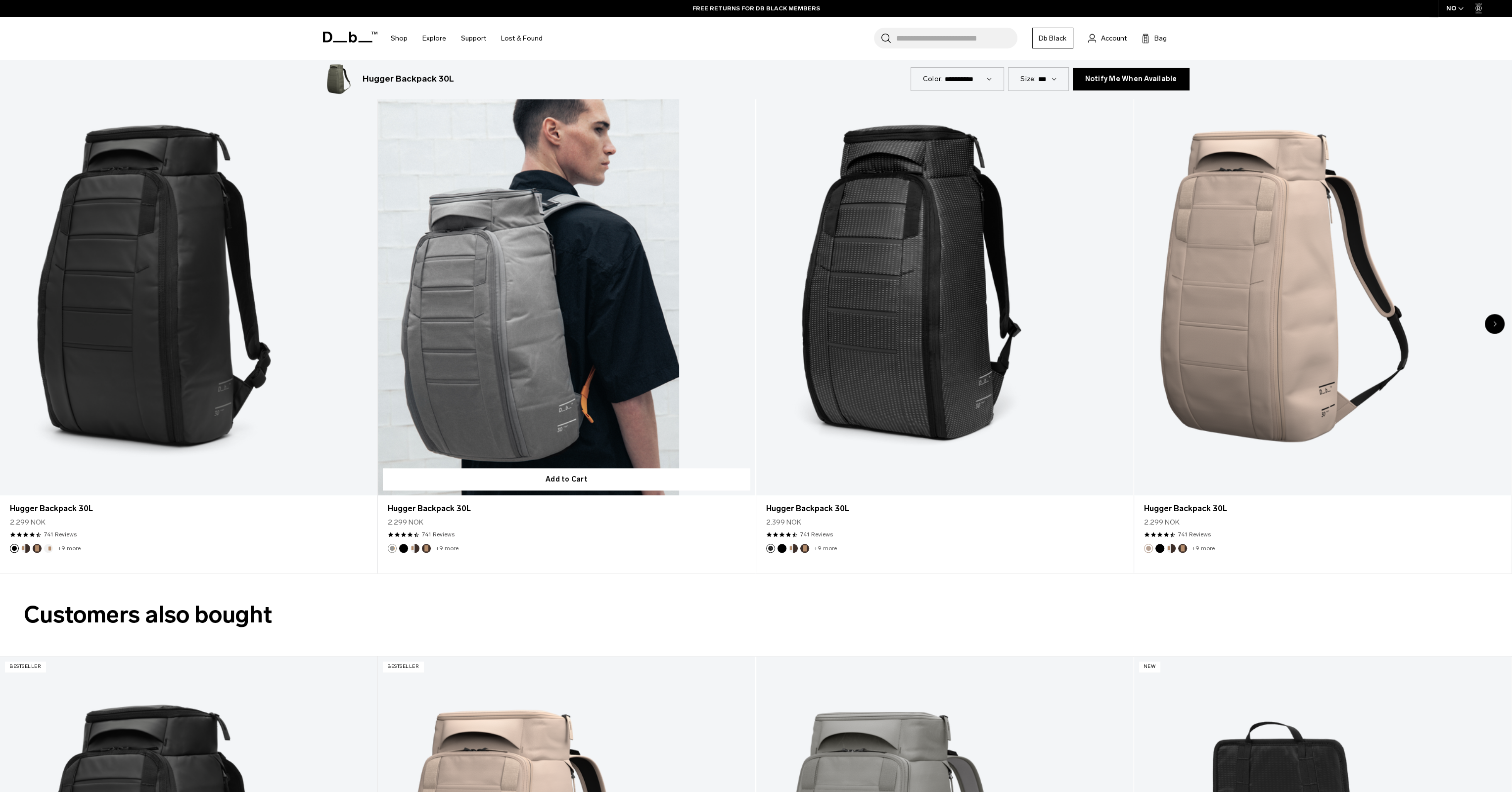
click at [578, 337] on link "Hugger Backpack 30L" at bounding box center [566, 286] width 377 height 419
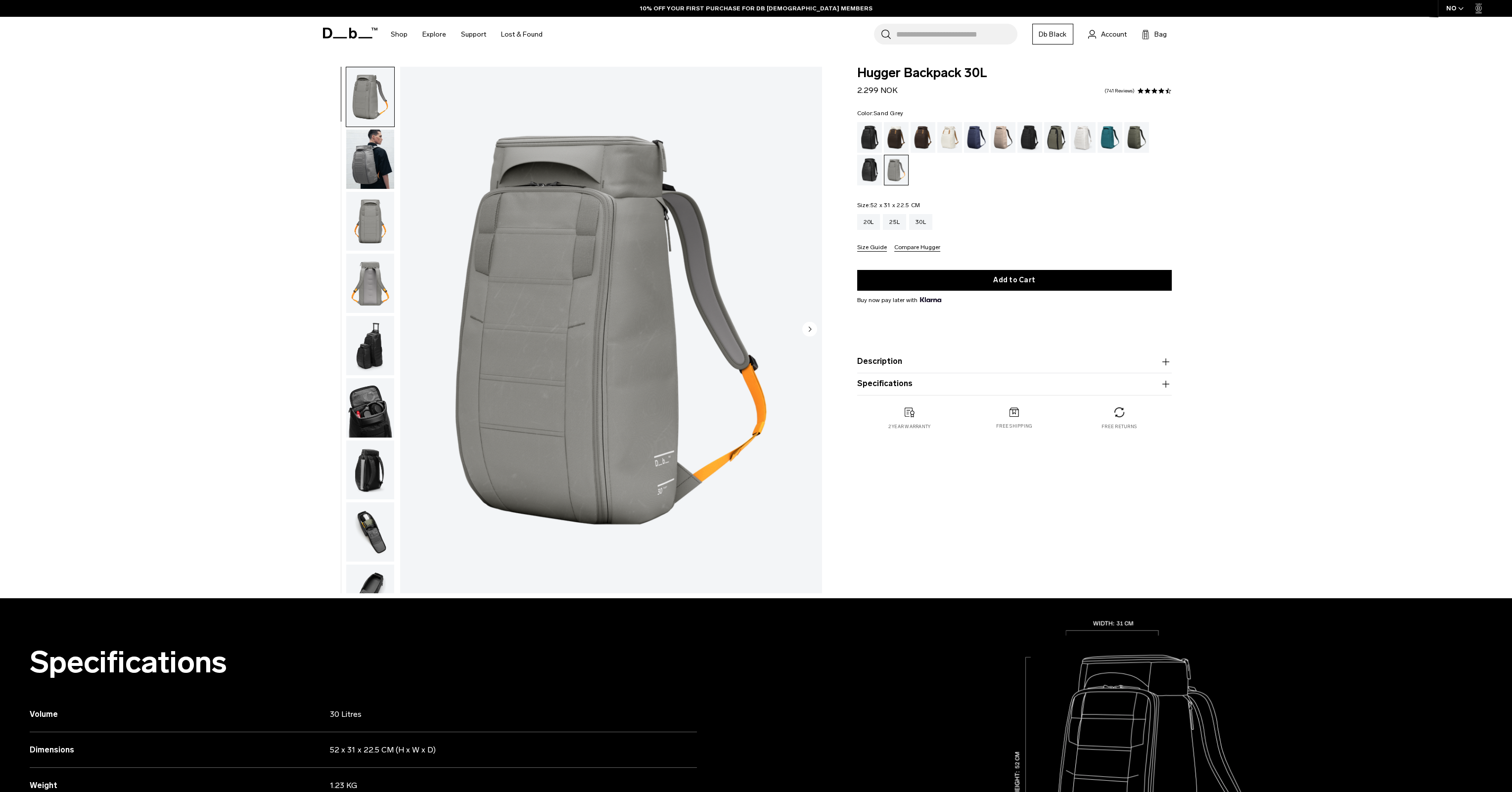
click at [375, 168] on img "button" at bounding box center [370, 159] width 48 height 60
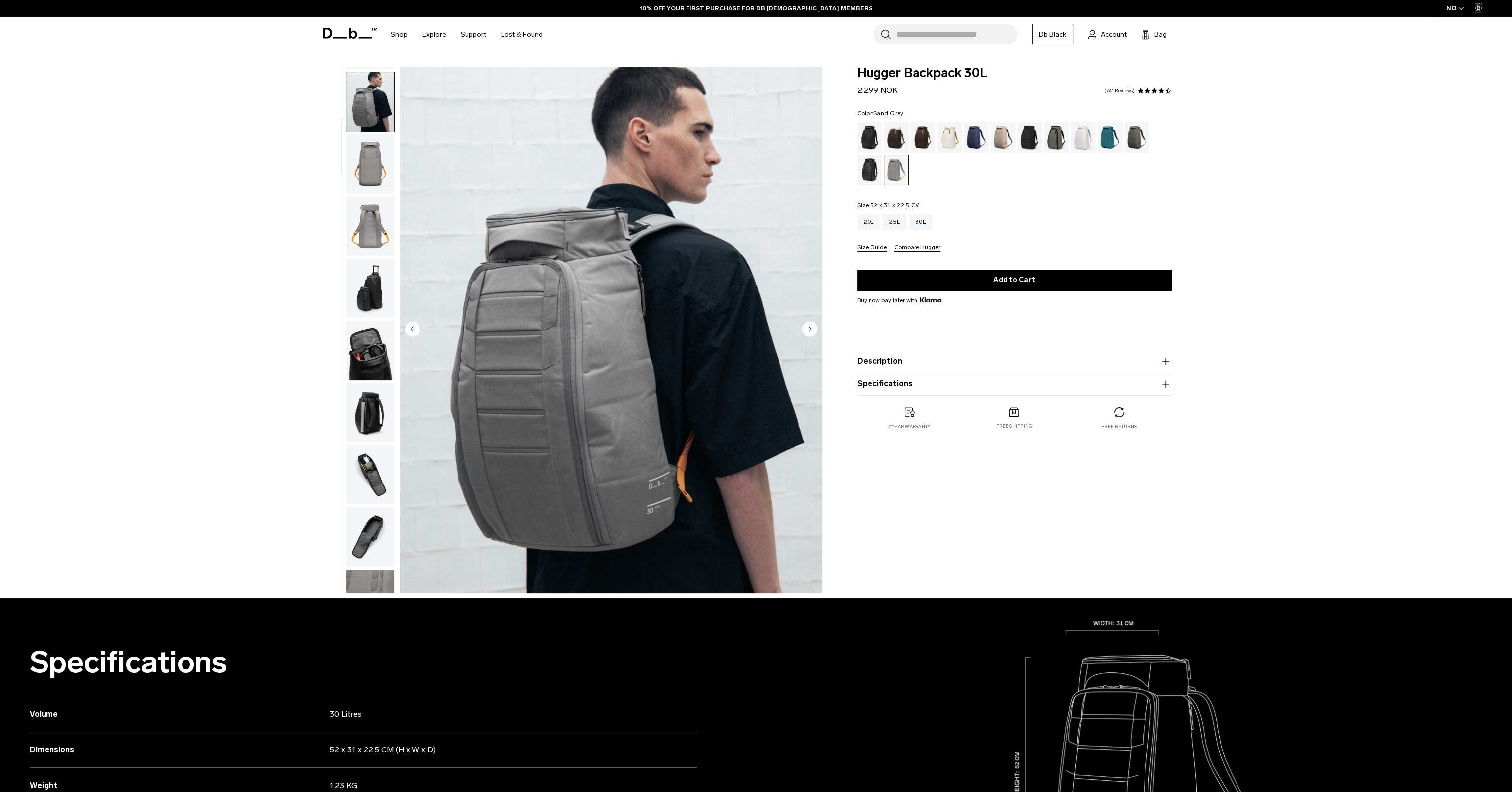
scroll to position [63, 0]
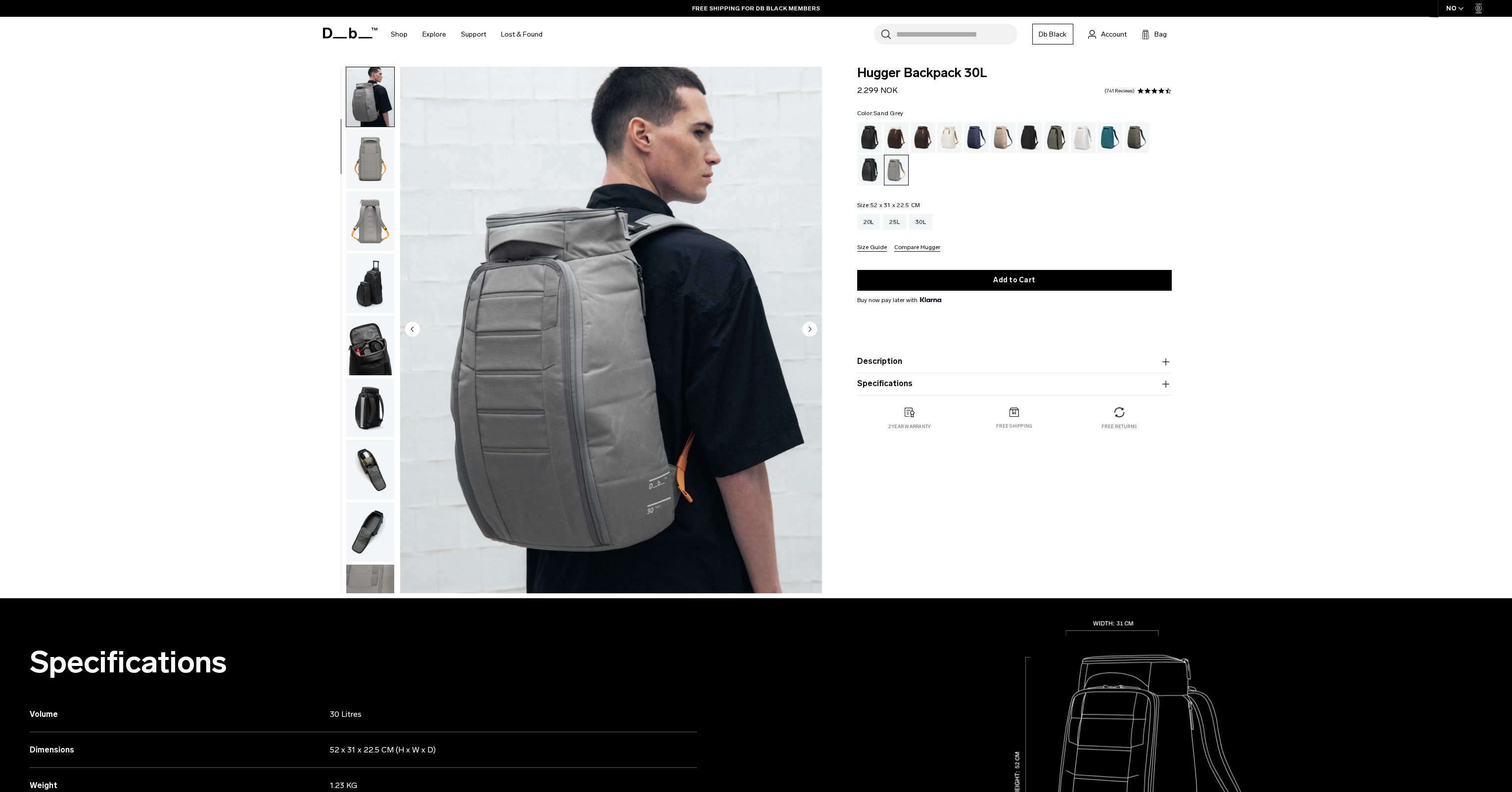
click at [360, 221] on img "button" at bounding box center [370, 221] width 48 height 60
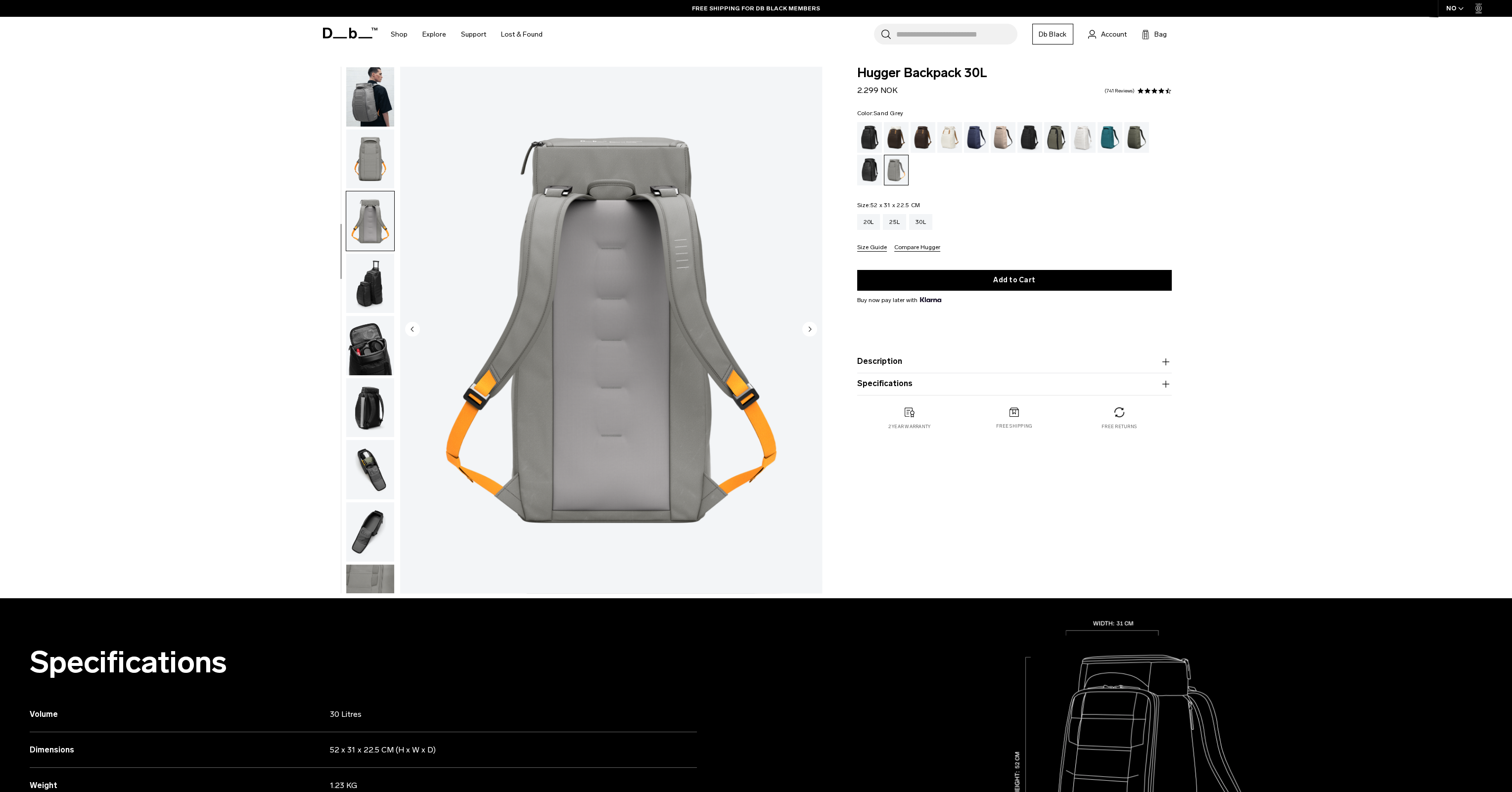
scroll to position [94, 0]
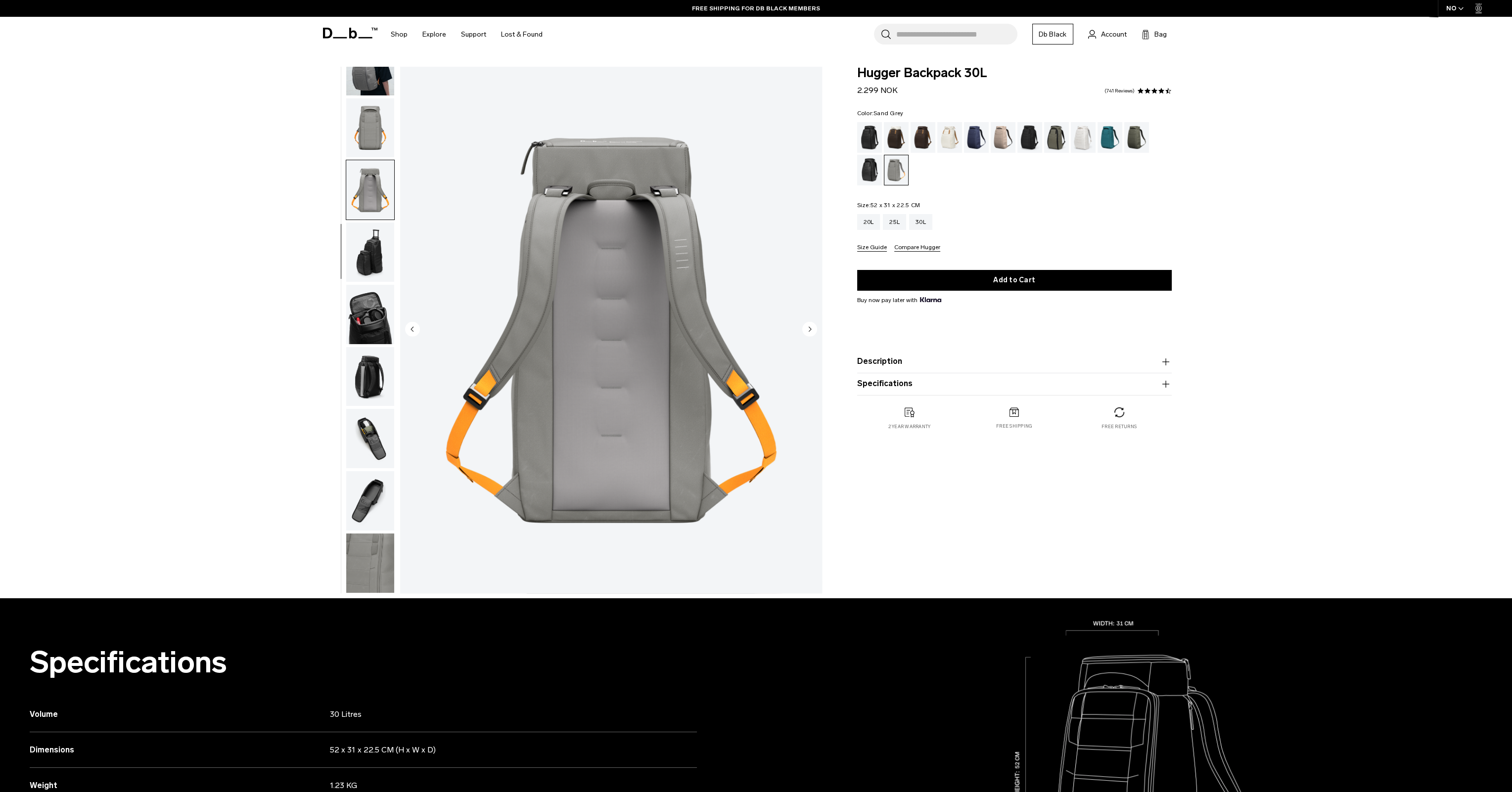
click at [382, 121] on img "button" at bounding box center [370, 128] width 48 height 60
